Goal: Navigation & Orientation: Find specific page/section

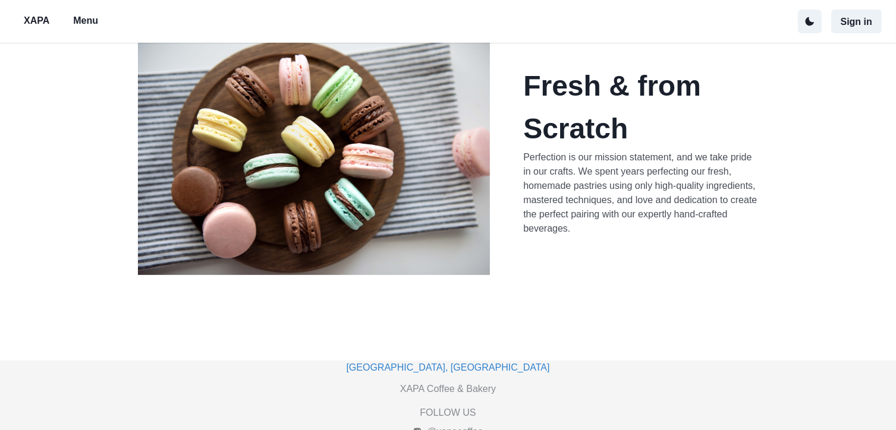
scroll to position [429, 0]
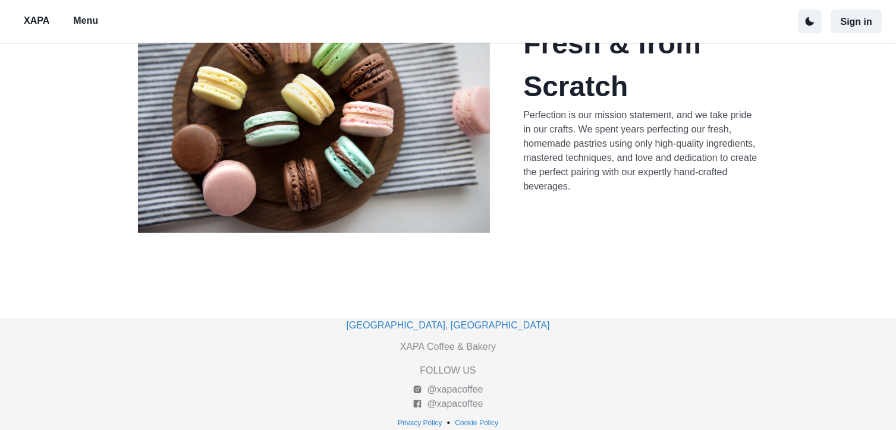
click at [80, 30] on button "Menu" at bounding box center [86, 21] width 44 height 25
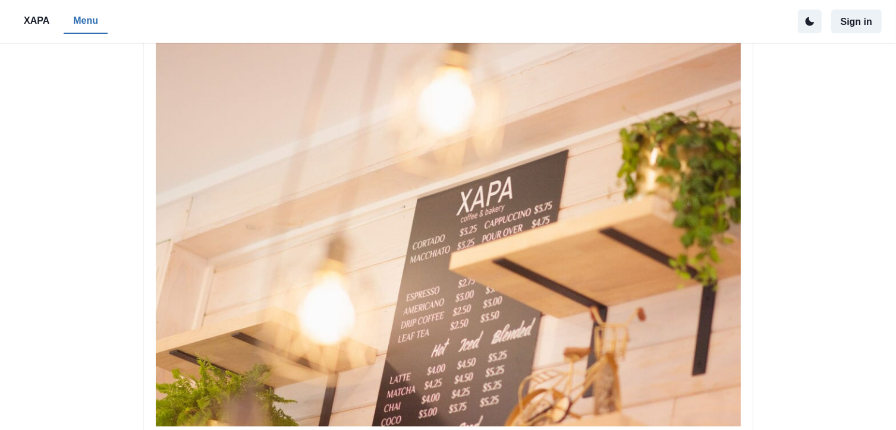
scroll to position [83, 0]
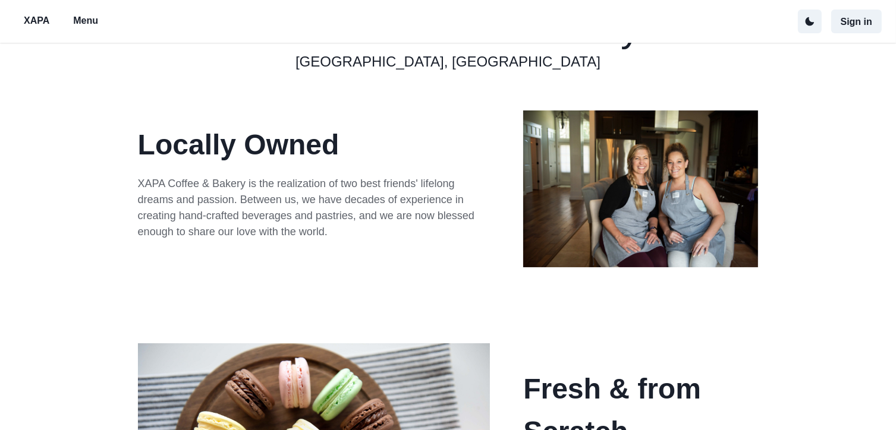
scroll to position [429, 0]
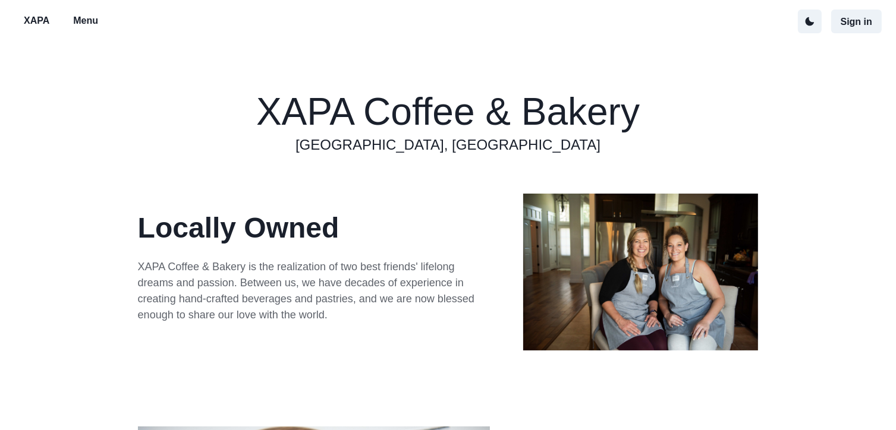
click at [81, 20] on p "Menu" at bounding box center [85, 21] width 25 height 14
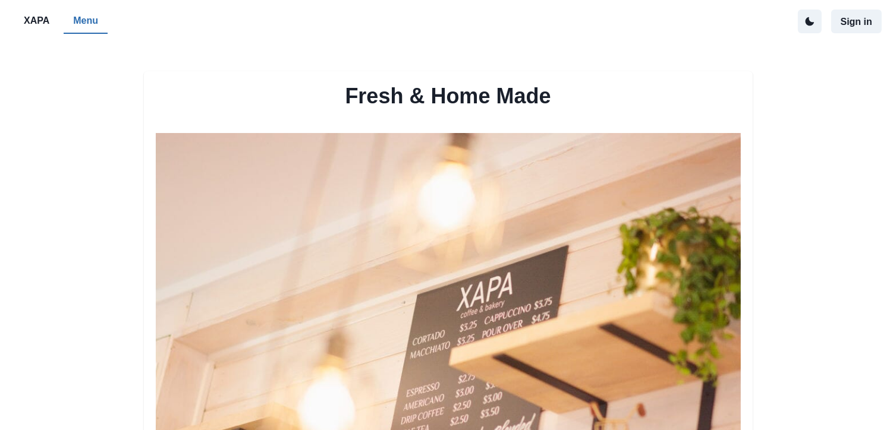
click at [43, 20] on p "XAPA" at bounding box center [37, 21] width 26 height 14
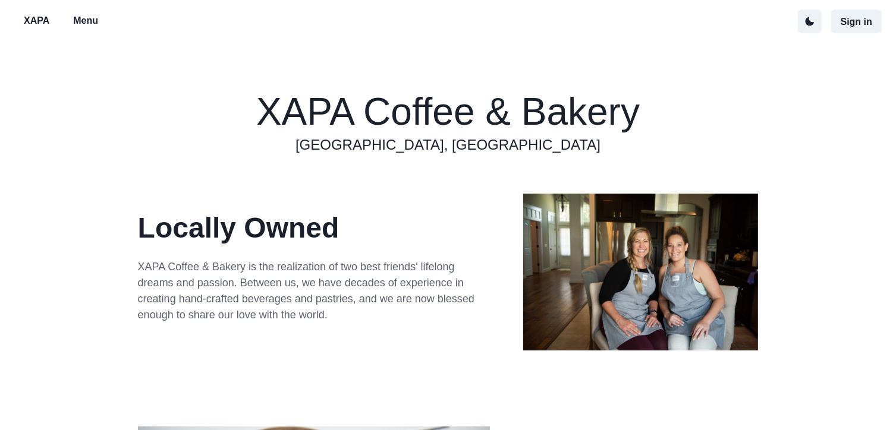
click at [68, 24] on button "Menu" at bounding box center [86, 21] width 44 height 25
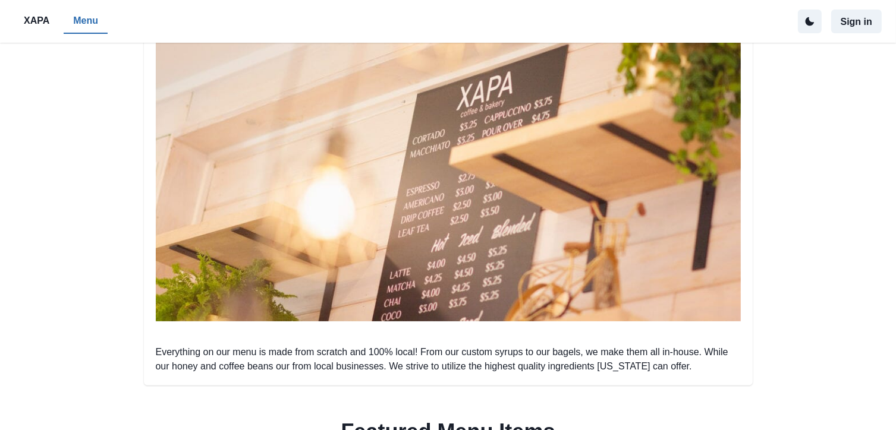
scroll to position [196, 0]
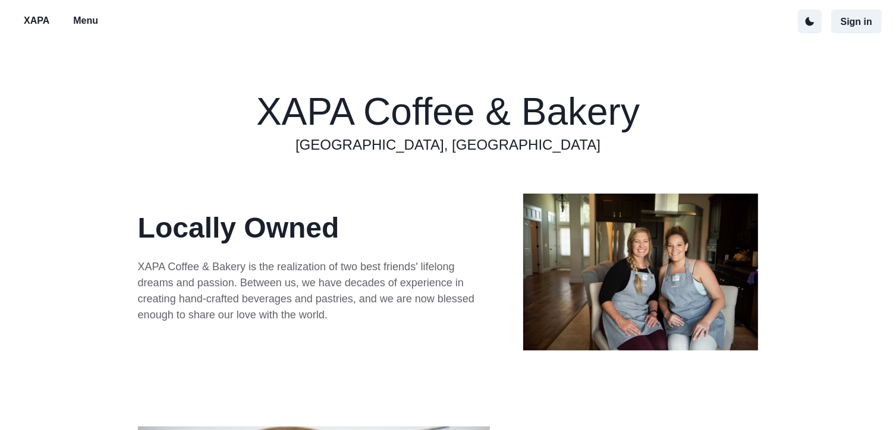
scroll to position [196, 0]
